Goal: Information Seeking & Learning: Check status

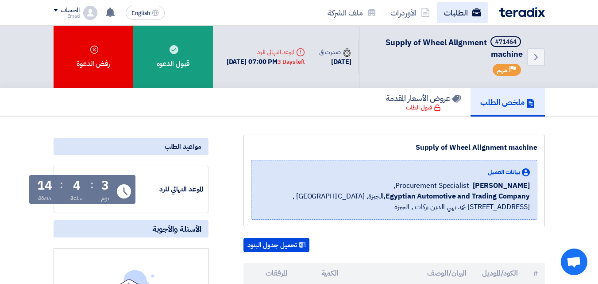
click at [457, 13] on link "الطلبات" at bounding box center [462, 12] width 51 height 21
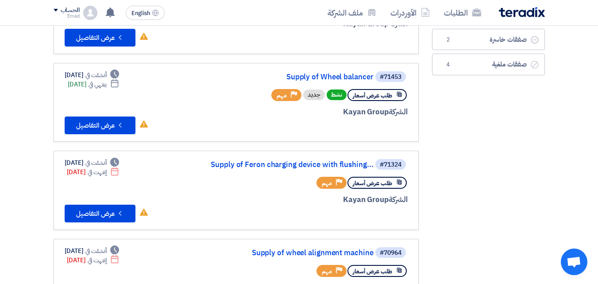
scroll to position [137, 0]
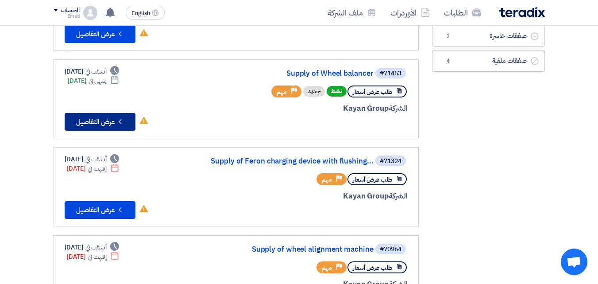
click at [96, 121] on button "Check details عرض التفاصيل" at bounding box center [100, 122] width 71 height 18
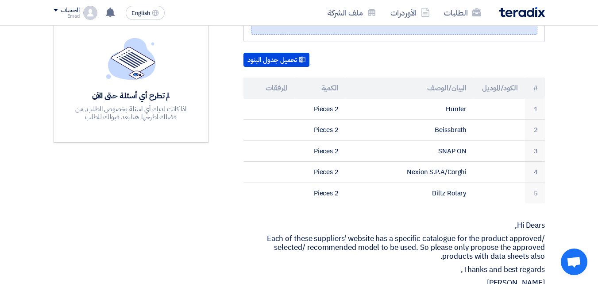
scroll to position [243, 0]
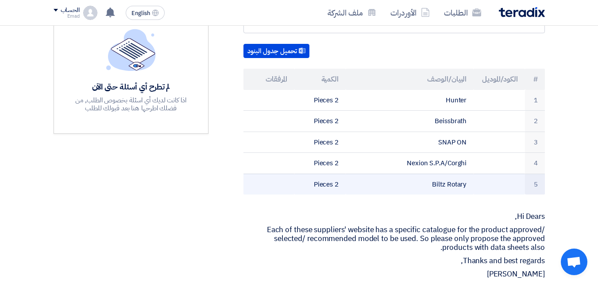
click at [437, 174] on td "Biltz Rotary" at bounding box center [410, 184] width 128 height 21
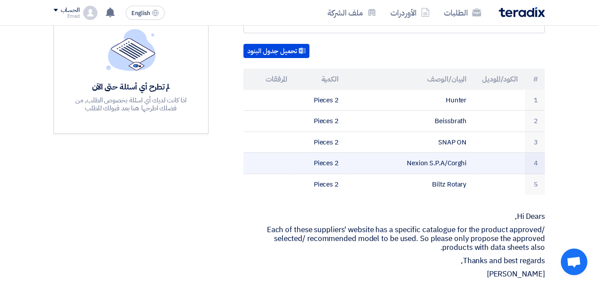
click at [442, 153] on td "Nexion S.P.A/Corghi" at bounding box center [410, 163] width 128 height 21
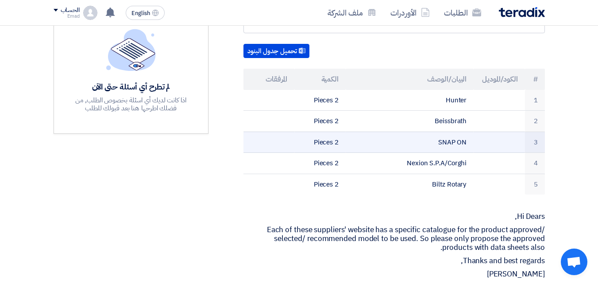
click at [448, 135] on td "SNAP ON" at bounding box center [410, 142] width 128 height 21
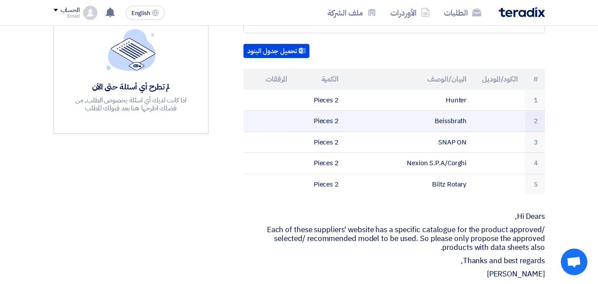
click at [446, 119] on td "Beissbrath" at bounding box center [410, 121] width 128 height 21
click at [446, 112] on td "Beissbrath" at bounding box center [410, 121] width 128 height 21
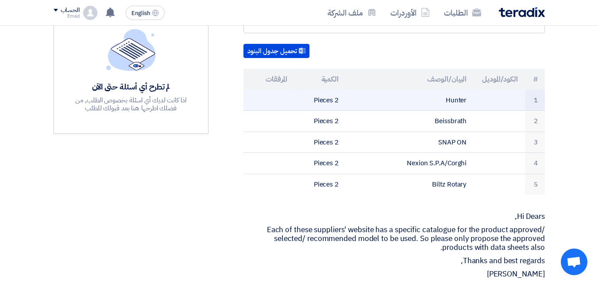
click at [450, 93] on td "Hunter" at bounding box center [410, 100] width 128 height 21
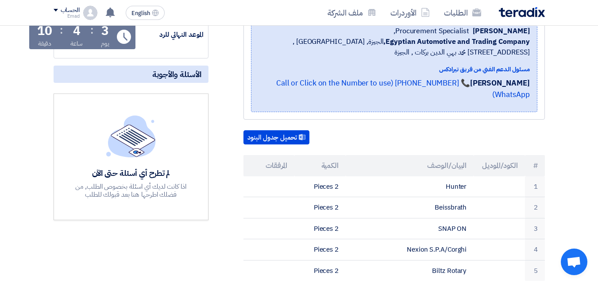
scroll to position [181, 0]
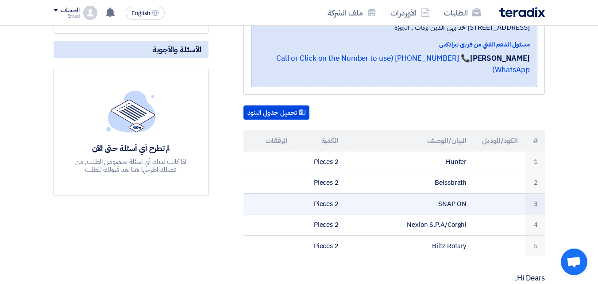
click at [456, 193] on td "SNAP ON" at bounding box center [410, 203] width 128 height 21
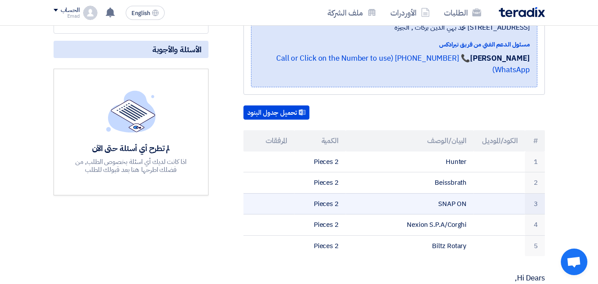
click at [456, 193] on td "SNAP ON" at bounding box center [410, 203] width 128 height 21
click at [441, 193] on td "SNAP ON" at bounding box center [410, 203] width 128 height 21
drag, startPoint x: 437, startPoint y: 192, endPoint x: 468, endPoint y: 192, distance: 30.6
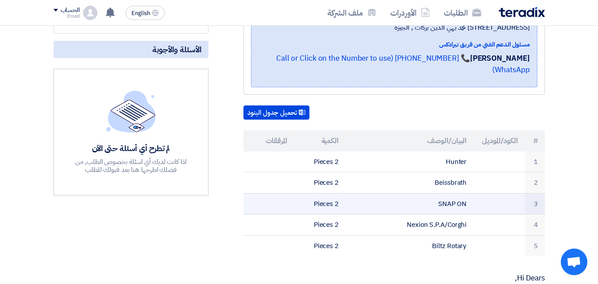
click at [468, 193] on td "SNAP ON" at bounding box center [410, 203] width 128 height 21
click at [456, 193] on td "SNAP ON" at bounding box center [410, 203] width 128 height 21
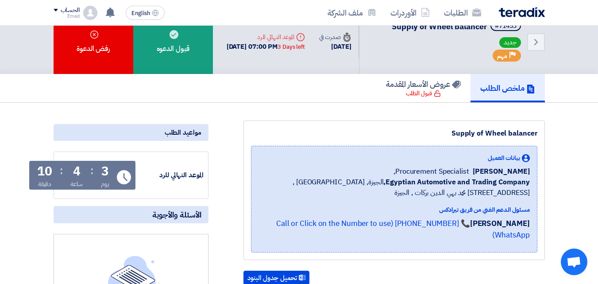
scroll to position [0, 0]
